Goal: Task Accomplishment & Management: Complete application form

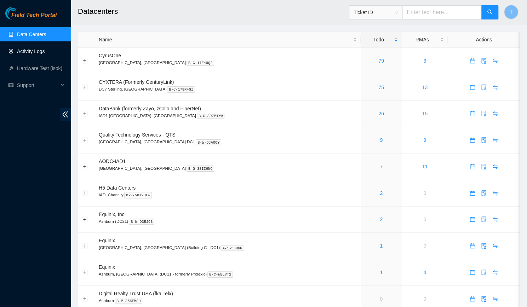
click at [39, 54] on link "Activity Logs" at bounding box center [31, 51] width 28 height 6
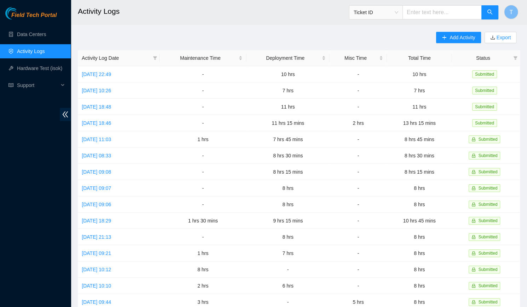
click at [435, 37] on div "Add Activity Export Activity Log Date Maintenance Time Deployment Time Misc Tim…" at bounding box center [299, 223] width 442 height 383
click at [452, 35] on span "Add Activity" at bounding box center [461, 38] width 25 height 8
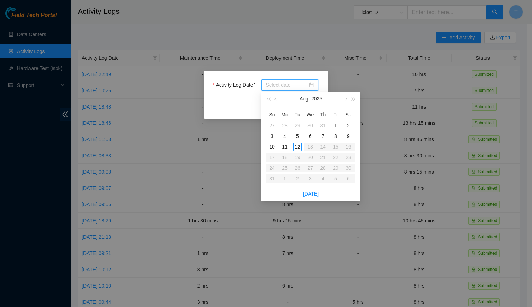
click at [281, 86] on input "Activity Log Date" at bounding box center [287, 85] width 42 height 8
type input "[DATE]"
click at [287, 147] on div "11" at bounding box center [285, 147] width 8 height 8
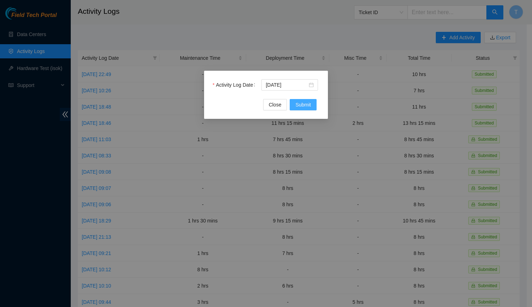
click at [300, 109] on button "Submit" at bounding box center [303, 104] width 27 height 11
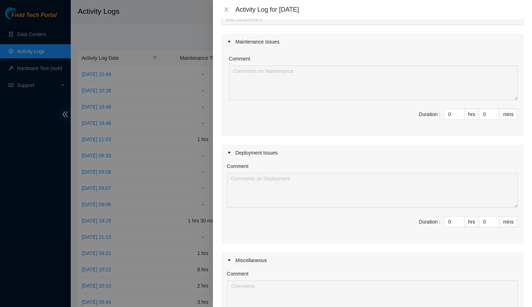
scroll to position [49, 0]
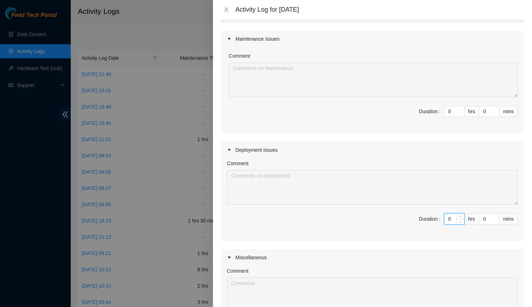
click at [444, 221] on input "0" at bounding box center [454, 219] width 20 height 11
type input "1"
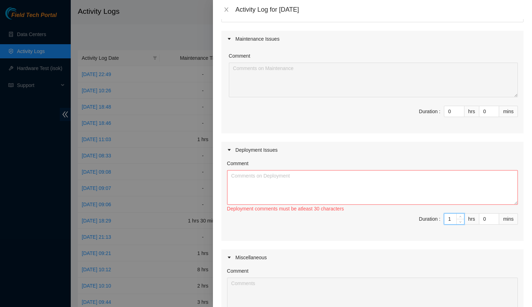
click at [449, 215] on input "1" at bounding box center [454, 219] width 20 height 11
type input "10"
click at [424, 200] on textarea "Comment" at bounding box center [372, 187] width 291 height 35
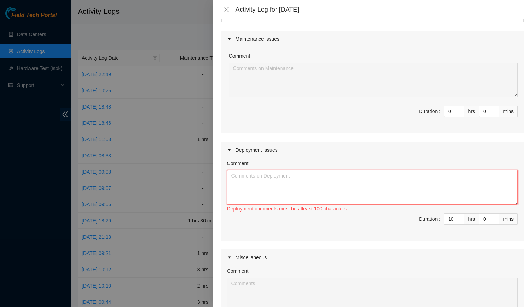
paste textarea "-Prepped and ran upstairs fibers -Started to rescue and config machines for bot…"
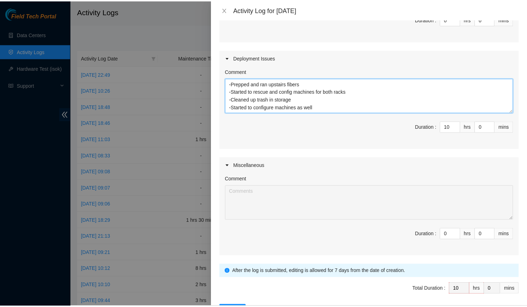
scroll to position [166, 0]
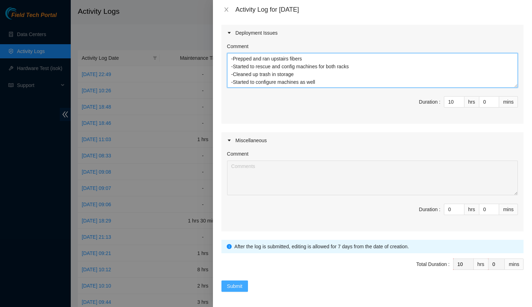
type textarea "-Prepped and ran upstairs fibers -Started to rescue and config machines for bot…"
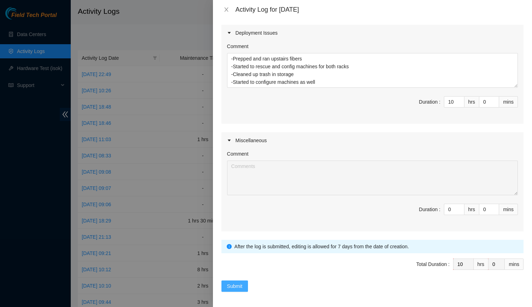
click at [234, 287] on span "Submit" at bounding box center [235, 286] width 16 height 8
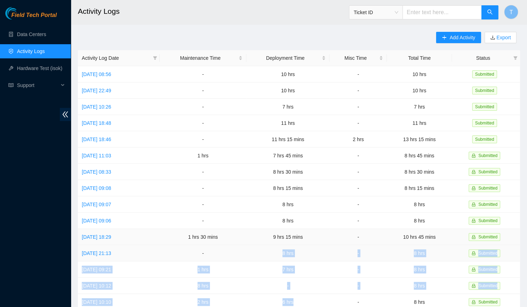
drag, startPoint x: 316, startPoint y: 300, endPoint x: 282, endPoint y: 241, distance: 67.2
click at [282, 241] on tbody "Mon, 11 Aug 2025 08:56 - 10 hrs - 10 hrs Submitted Fri, 08 Aug 2025 22:49 - 10 …" at bounding box center [299, 229] width 442 height 326
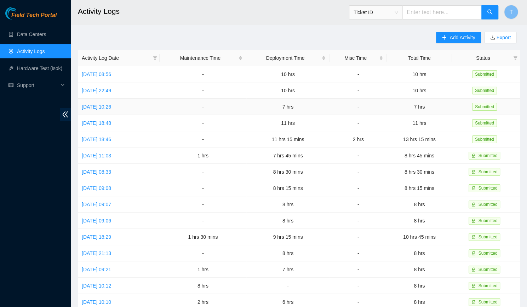
click at [179, 102] on td "-" at bounding box center [203, 107] width 87 height 16
